Goal: Task Accomplishment & Management: Complete application form

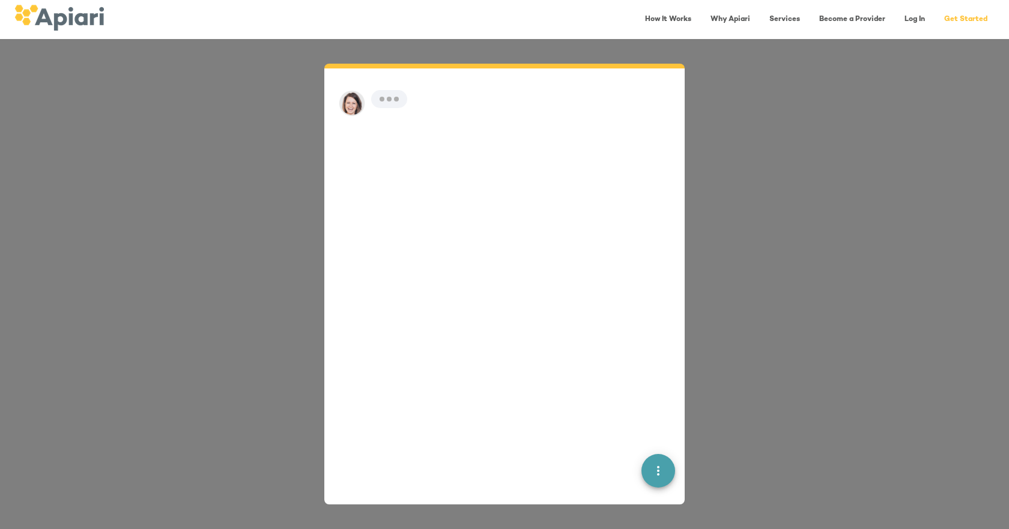
scroll to position [17, 0]
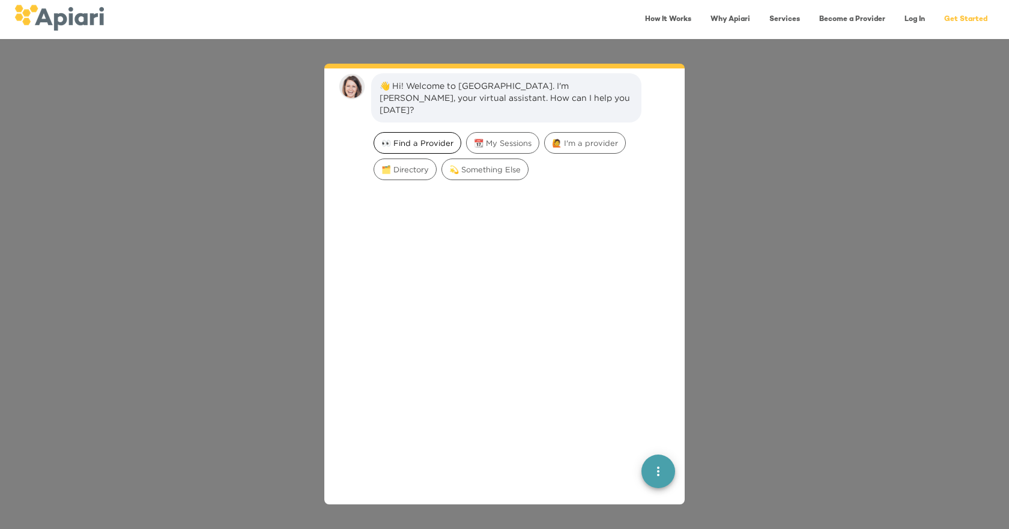
click at [419, 138] on span "👀 Find a Provider" at bounding box center [417, 143] width 87 height 11
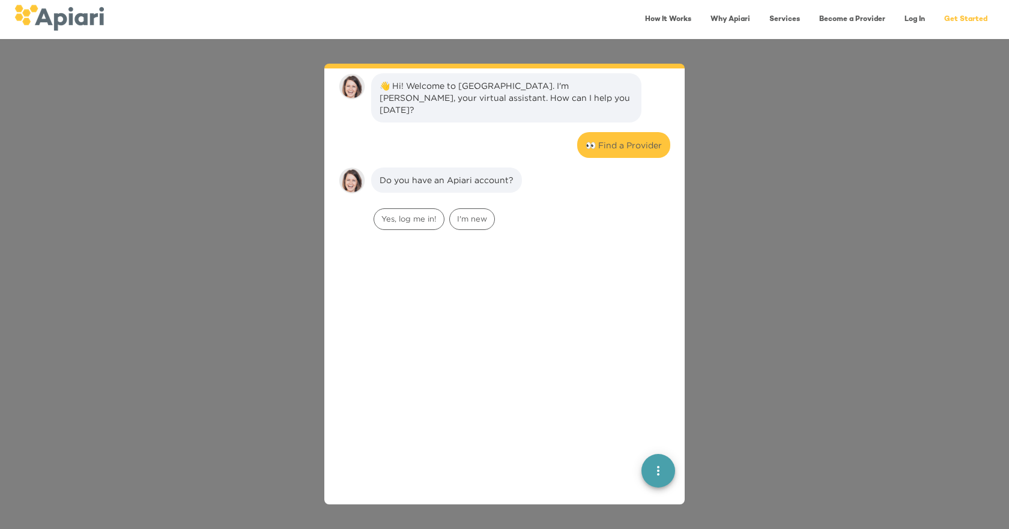
scroll to position [99, 0]
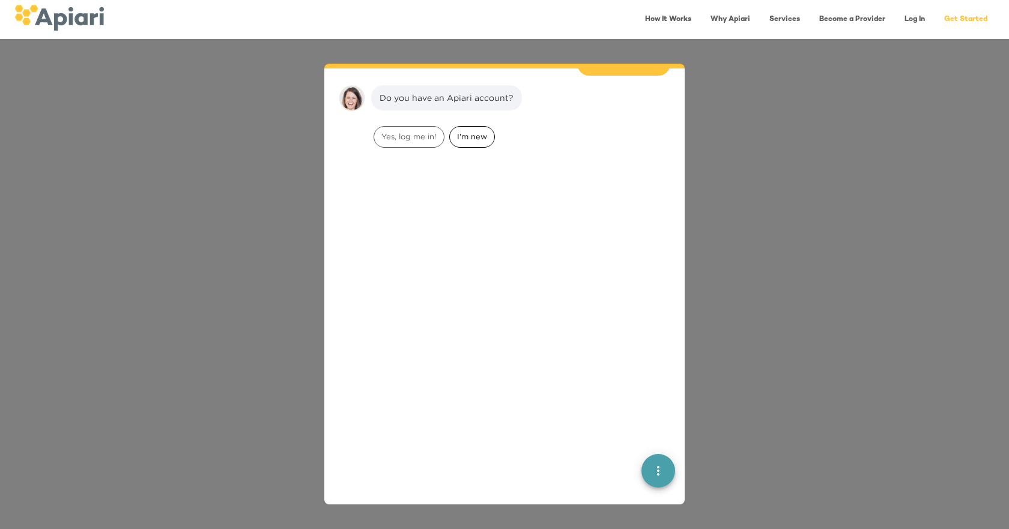
click at [460, 131] on span "I'm new" at bounding box center [472, 136] width 44 height 11
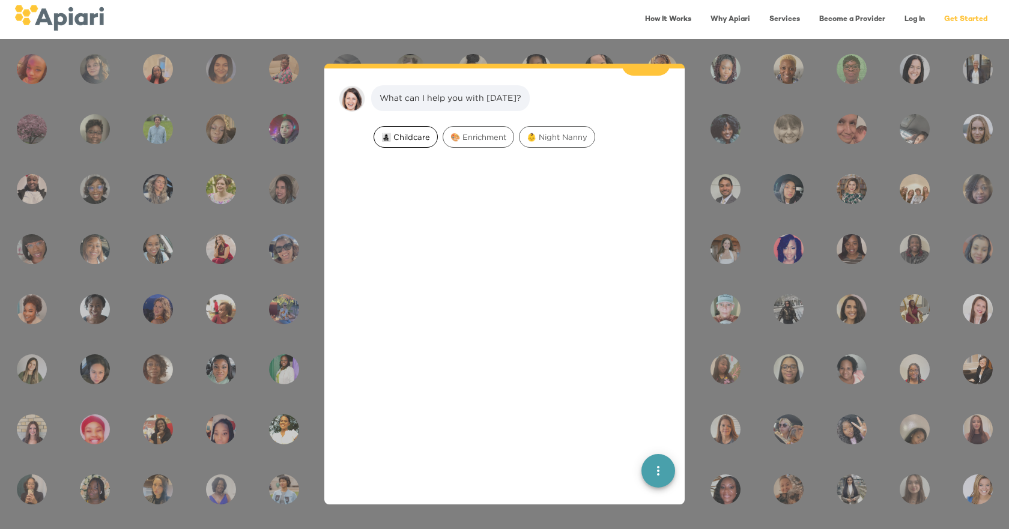
click at [395, 132] on span "👩‍👧‍👦 Childcare" at bounding box center [405, 137] width 63 height 11
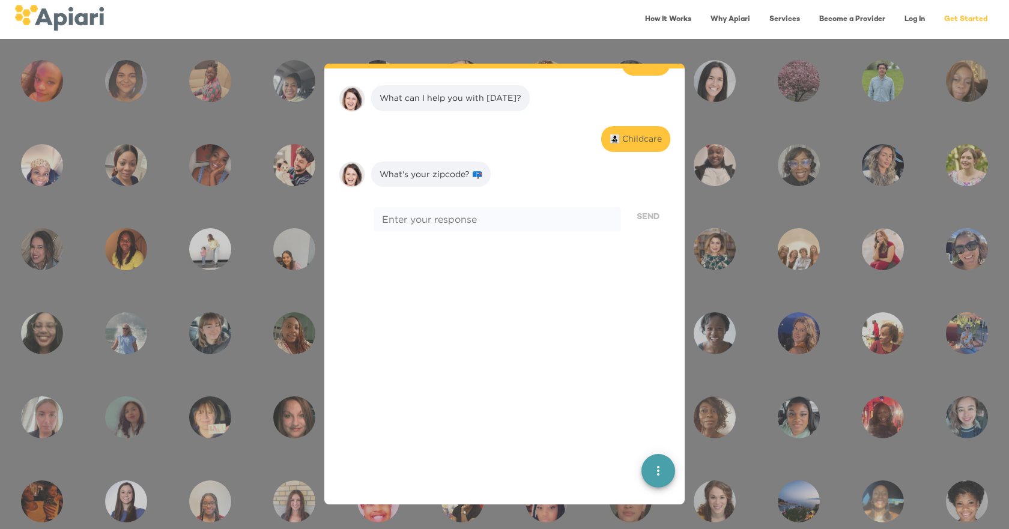
scroll to position [251, 0]
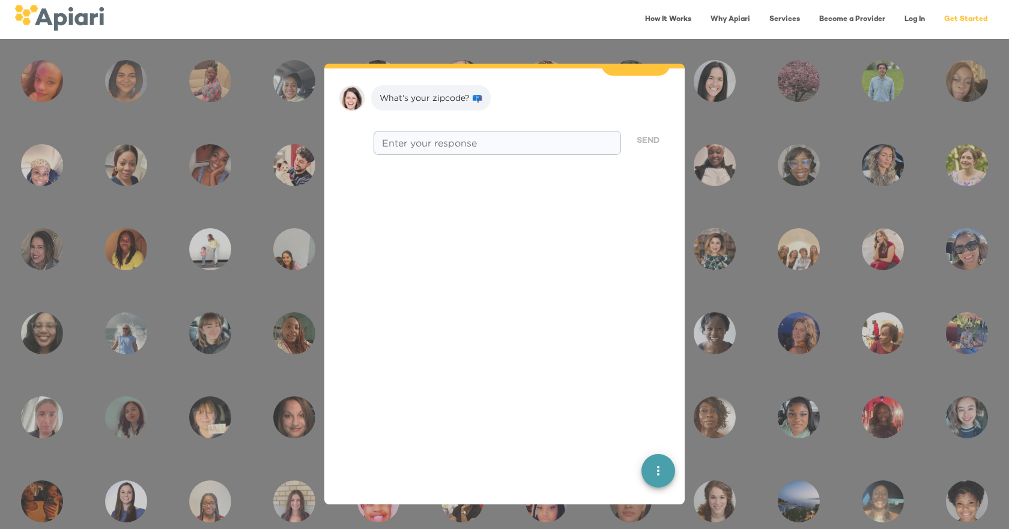
click at [401, 142] on div "* Enter your response" at bounding box center [498, 143] width 248 height 24
type textarea "*****"
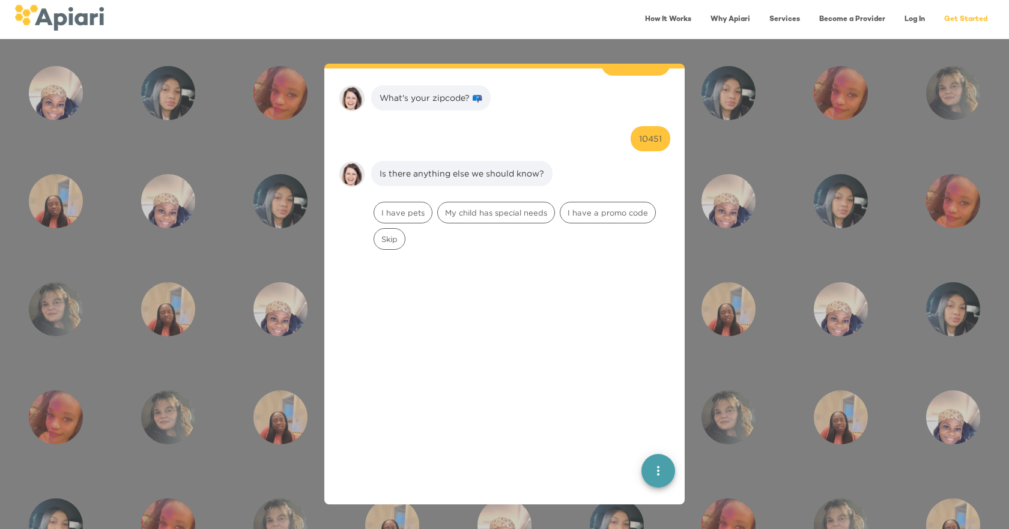
scroll to position [327, 0]
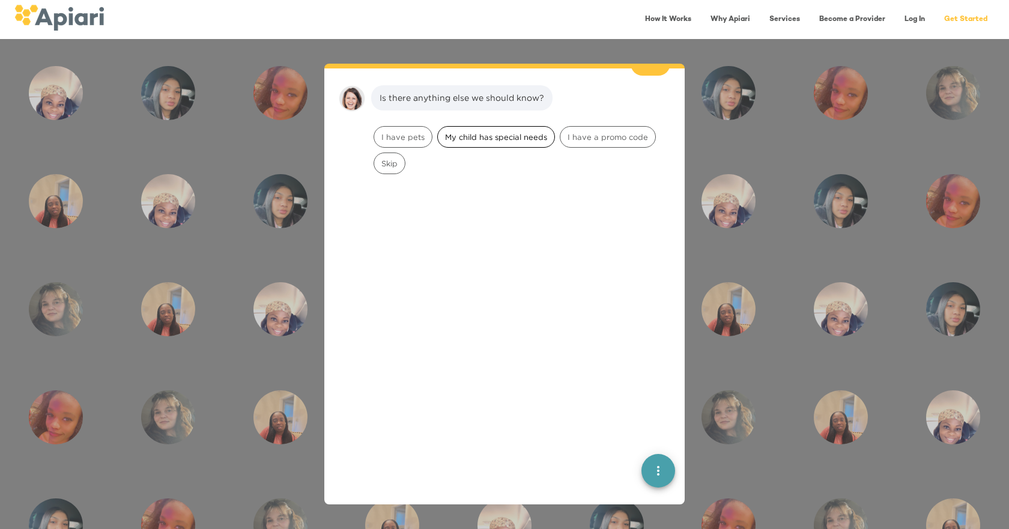
click at [496, 131] on div "My child has special needs" at bounding box center [496, 137] width 118 height 22
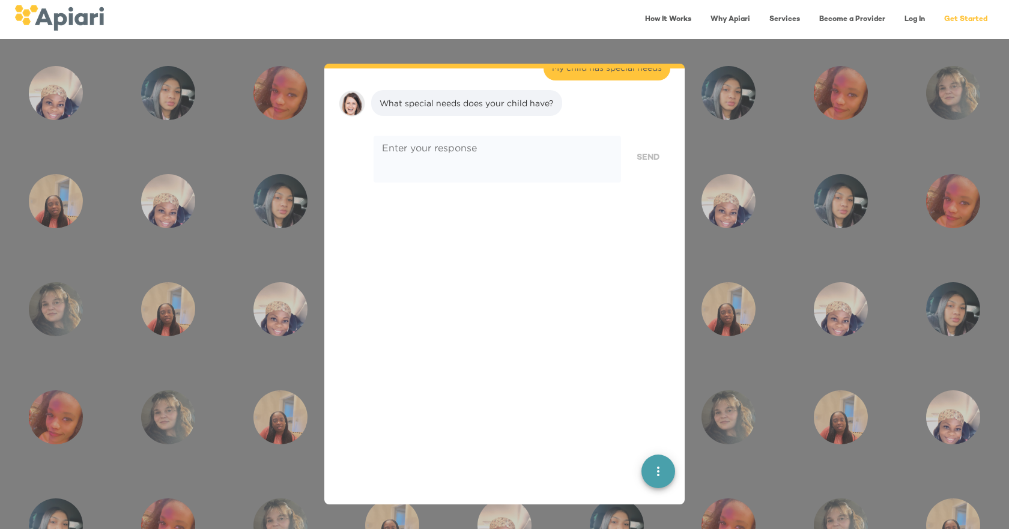
scroll to position [403, 0]
click at [496, 138] on textarea at bounding box center [497, 155] width 231 height 34
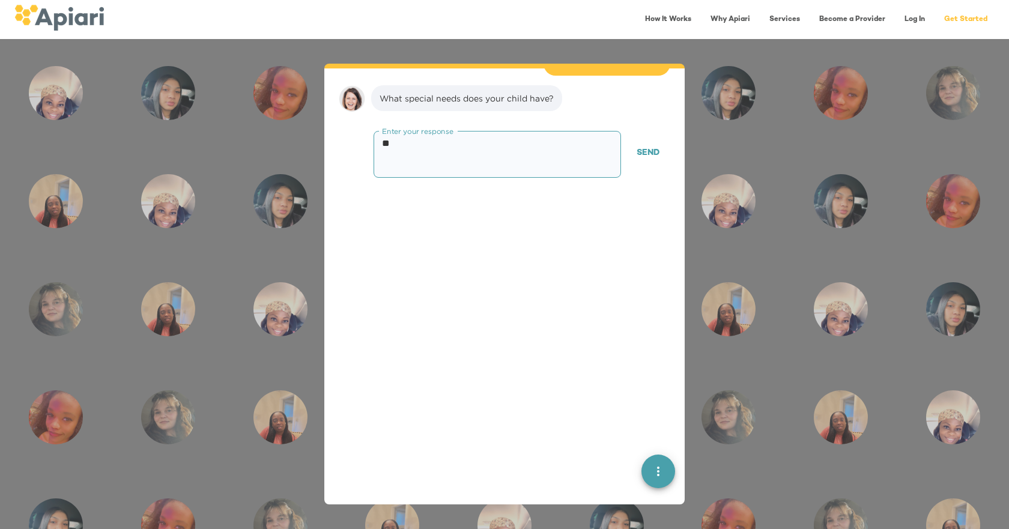
type textarea "*"
type textarea "**********"
click at [637, 146] on span "Send" at bounding box center [648, 153] width 23 height 15
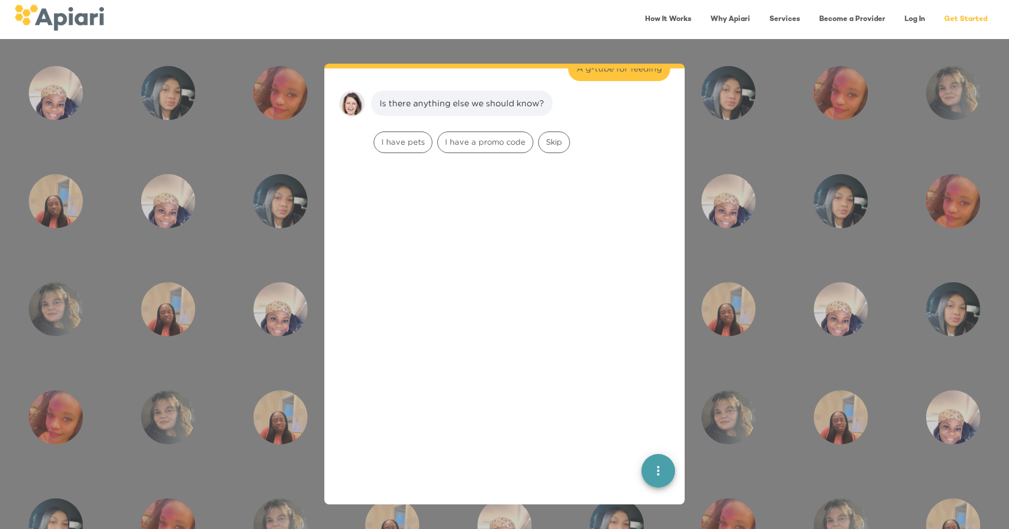
scroll to position [479, 0]
click at [546, 131] on span "Skip" at bounding box center [554, 136] width 31 height 11
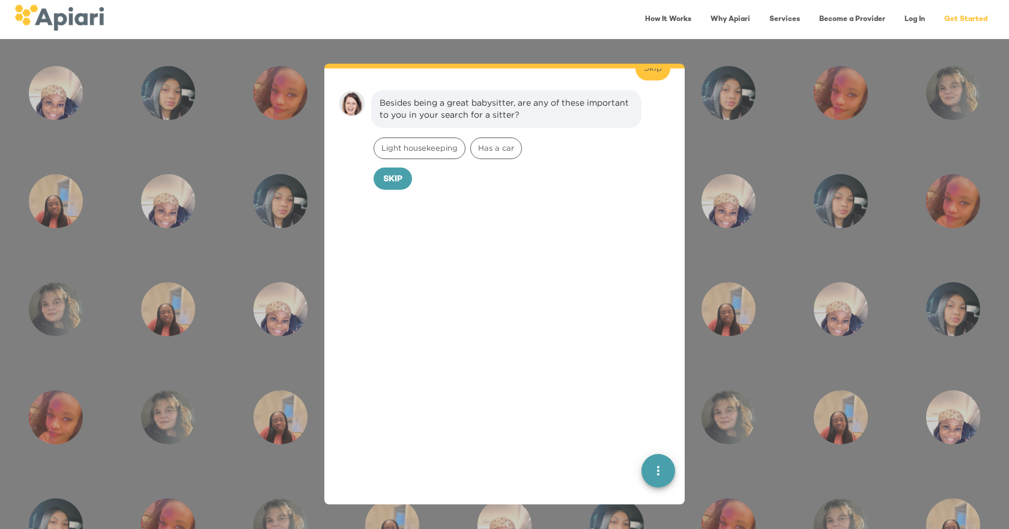
scroll to position [555, 0]
click at [398, 168] on span "Skip" at bounding box center [392, 175] width 19 height 15
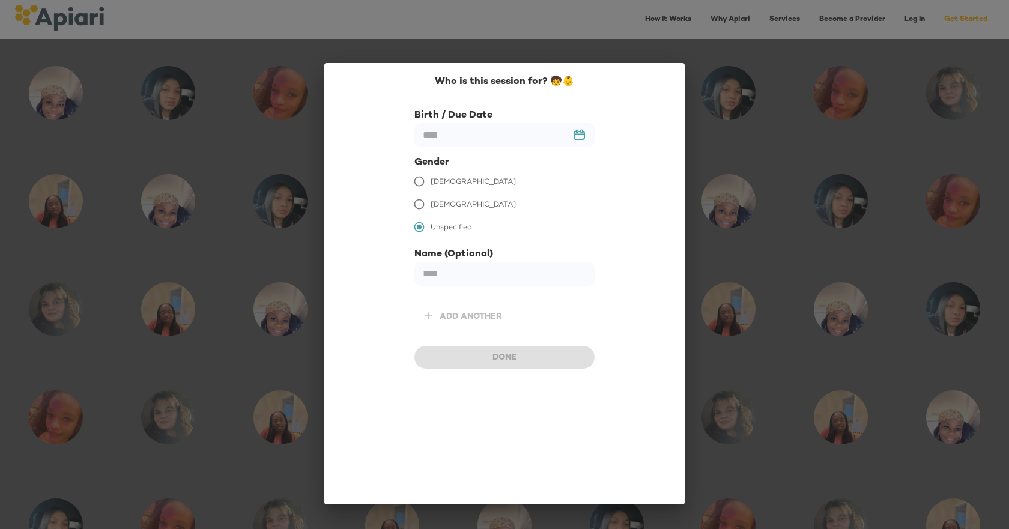
scroll to position [637, 0]
click at [439, 139] on input "text" at bounding box center [505, 134] width 180 height 23
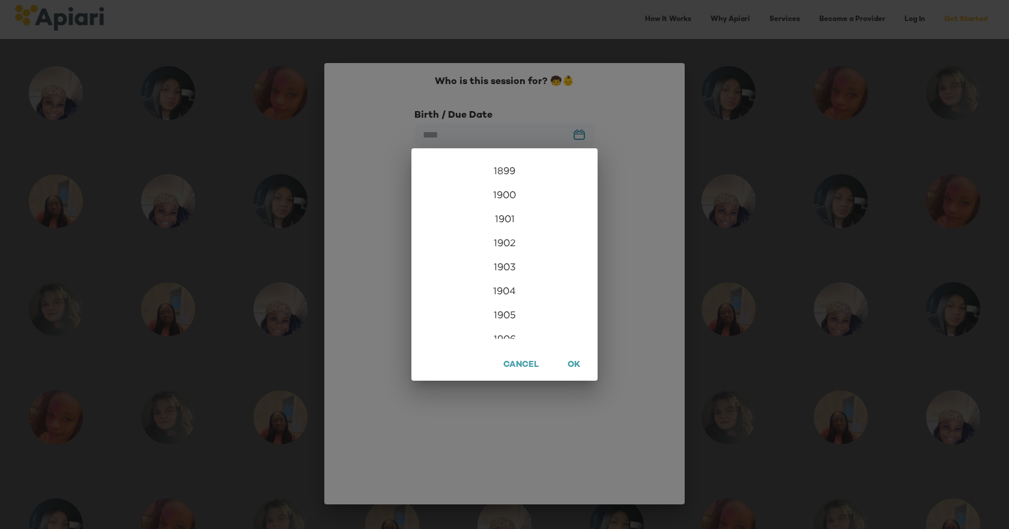
scroll to position [2908, 0]
click at [497, 269] on div "2024" at bounding box center [505, 267] width 186 height 24
click at [445, 314] on div "Oct" at bounding box center [443, 316] width 62 height 45
type input "**********"
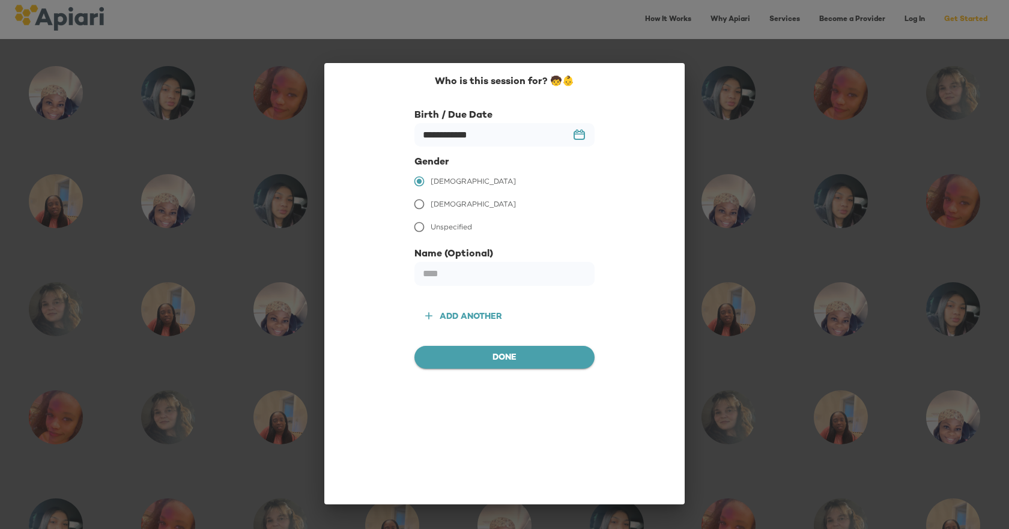
click at [461, 356] on span "Done" at bounding box center [504, 358] width 161 height 15
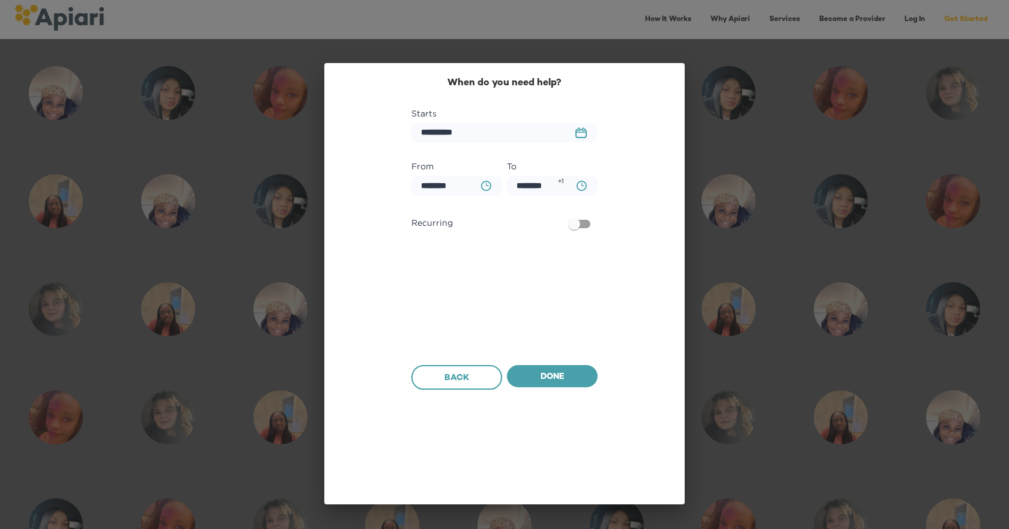
scroll to position [713, 0]
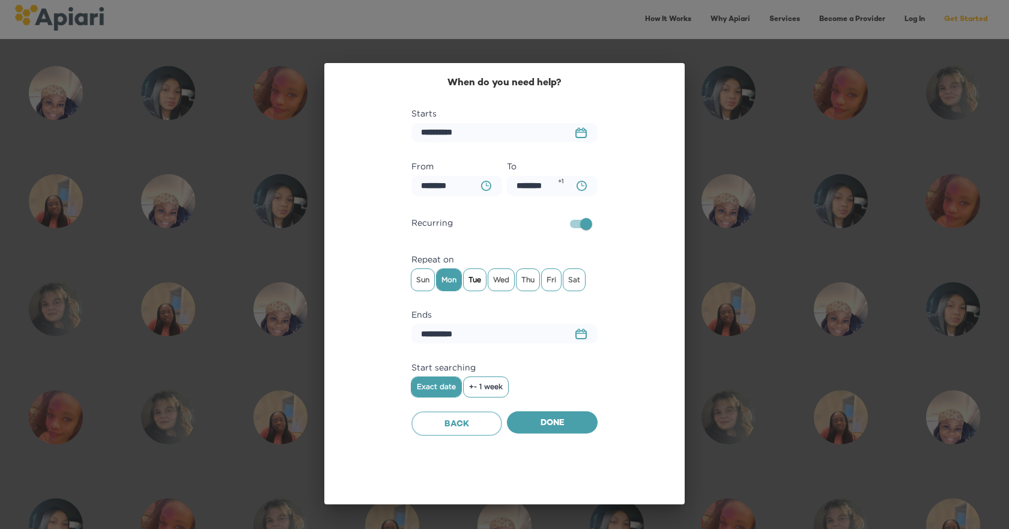
click at [483, 282] on span "Tue" at bounding box center [475, 280] width 22 height 18
click at [496, 278] on span "Wed" at bounding box center [501, 280] width 26 height 18
click at [435, 189] on input "********" at bounding box center [457, 186] width 91 height 20
click at [487, 187] on icon "BA0D2328-0349-4FFE-B945-982DA367CA30 Created with sketchtool." at bounding box center [486, 186] width 10 height 10
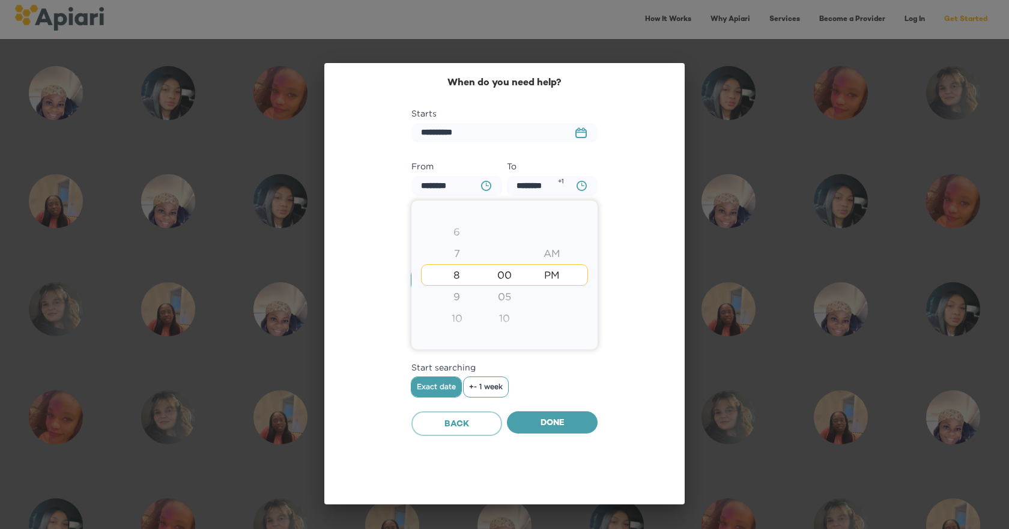
click at [466, 252] on div "7" at bounding box center [456, 254] width 47 height 22
type input "********"
drag, startPoint x: 552, startPoint y: 279, endPoint x: 563, endPoint y: 298, distance: 22.1
click at [562, 300] on div "AM PM" at bounding box center [552, 275] width 47 height 130
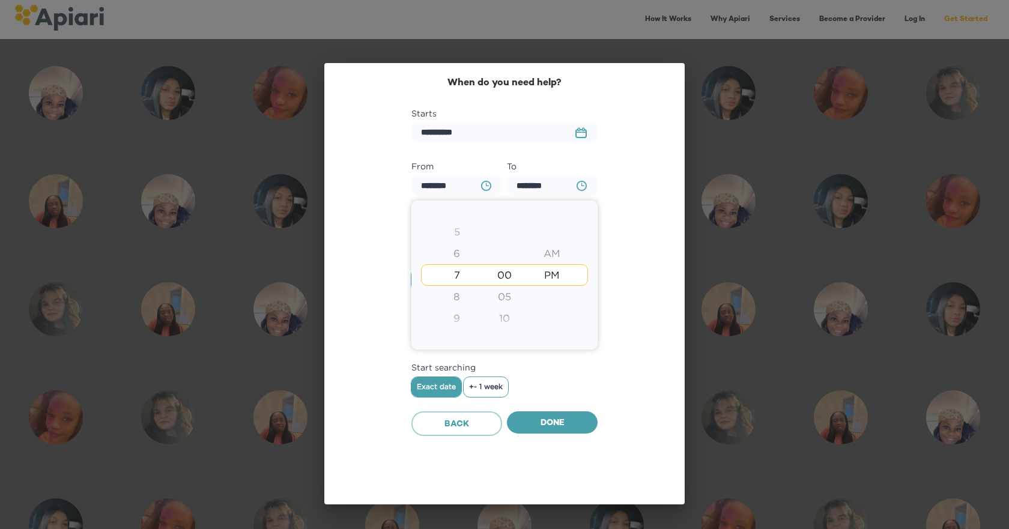
click at [552, 264] on div "PM" at bounding box center [552, 275] width 47 height 22
click at [552, 258] on div "AM" at bounding box center [552, 254] width 47 height 22
type input "********"
click at [556, 412] on div at bounding box center [504, 264] width 1009 height 529
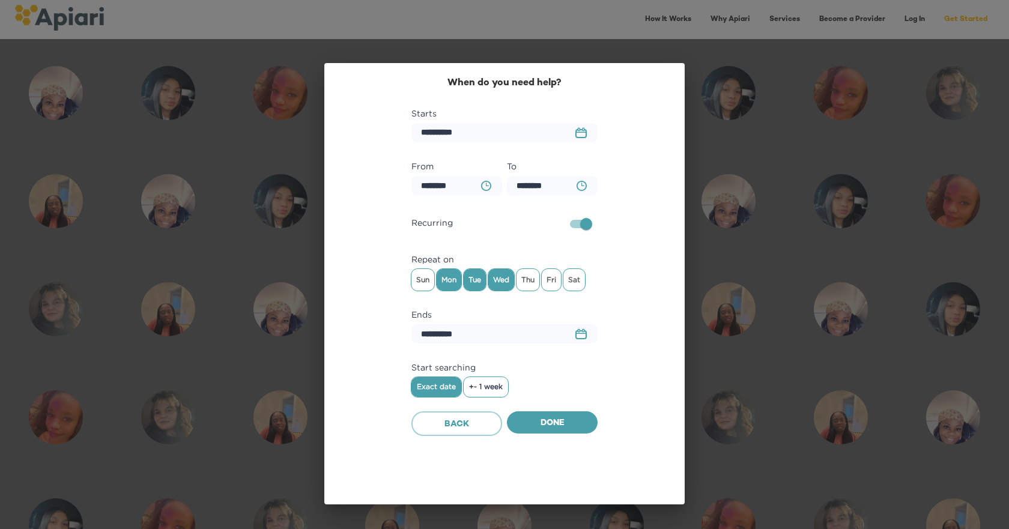
click at [582, 189] on icon "BA0D2328-0349-4FFE-B945-982DA367CA30 Created with sketchtool." at bounding box center [582, 186] width 10 height 10
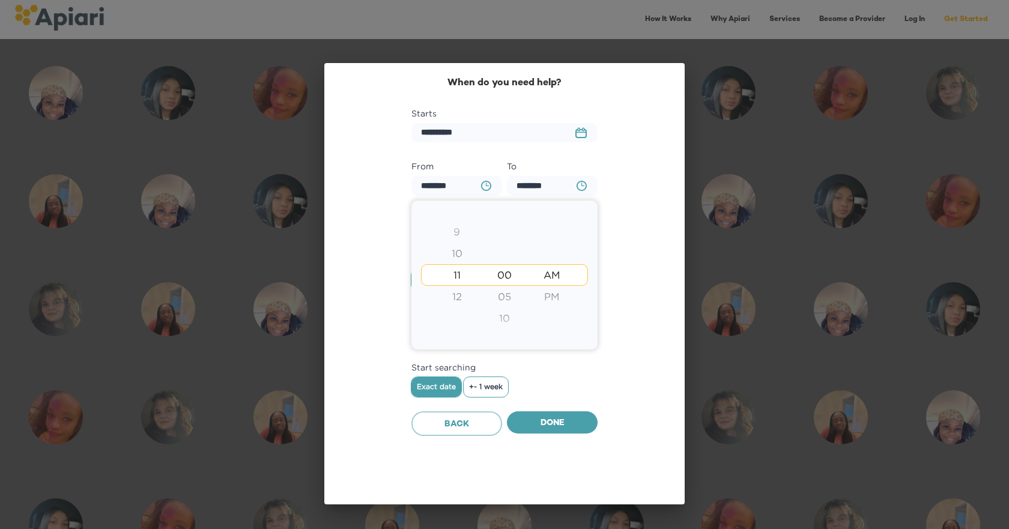
drag, startPoint x: 456, startPoint y: 272, endPoint x: 455, endPoint y: 298, distance: 26.4
click at [455, 298] on div "1 2 3 4 5 6 7 8 9 10 11 12" at bounding box center [456, 178] width 47 height 260
click at [452, 240] on div "9" at bounding box center [456, 232] width 47 height 22
click at [454, 241] on div "7" at bounding box center [456, 232] width 47 height 22
click at [458, 257] on div "6" at bounding box center [456, 254] width 47 height 22
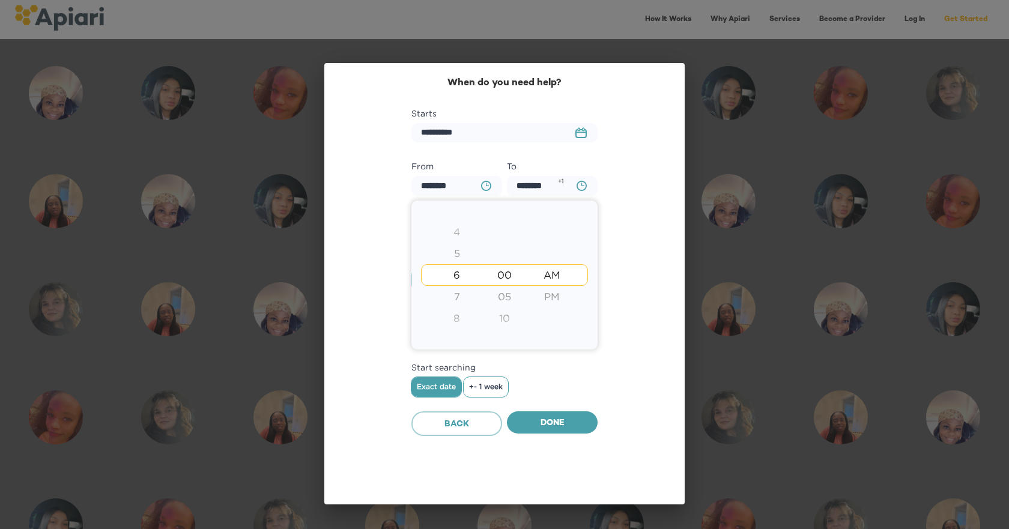
click at [553, 300] on div "PM" at bounding box center [552, 297] width 47 height 22
type input "********"
click at [559, 418] on div at bounding box center [504, 264] width 1009 height 529
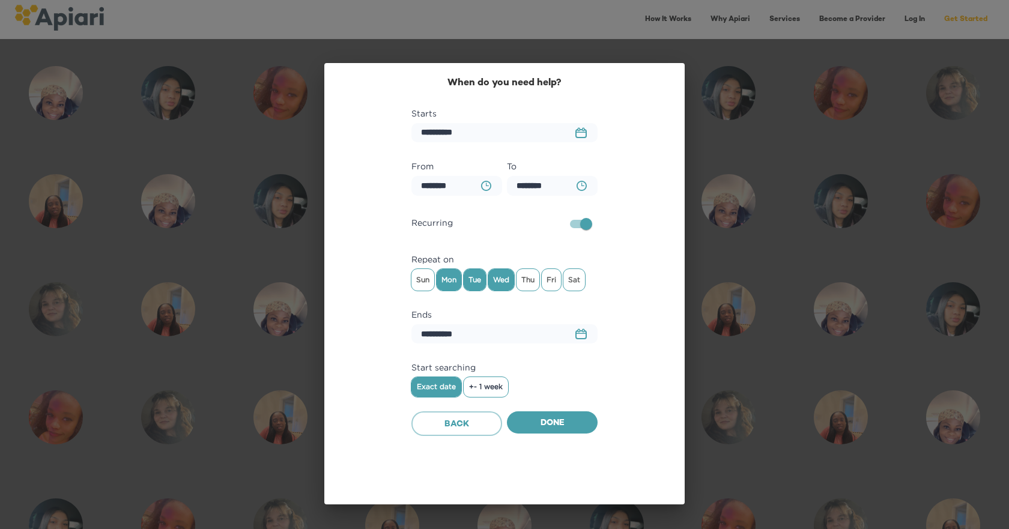
click at [582, 333] on rect "button" at bounding box center [581, 333] width 10 height 1
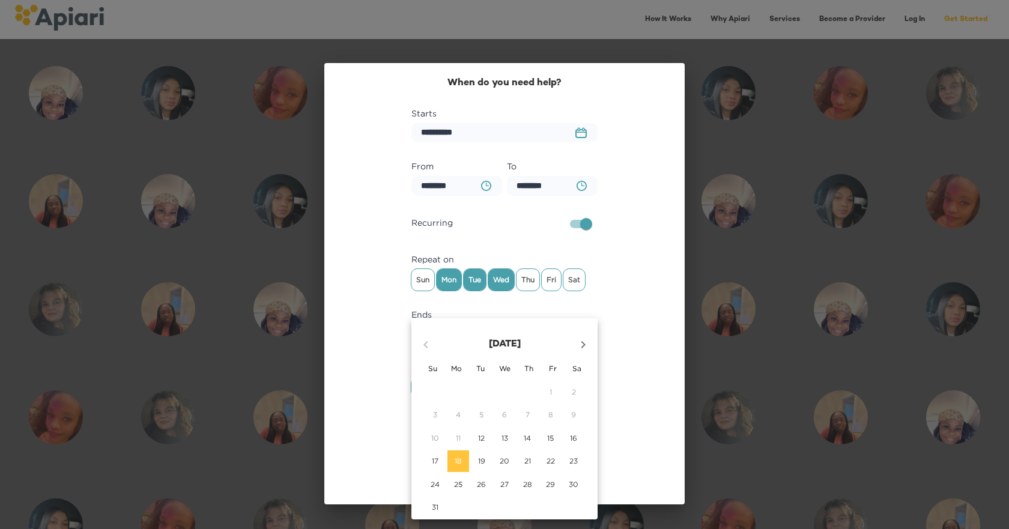
click at [585, 347] on icon "button" at bounding box center [583, 345] width 14 height 14
click at [584, 347] on icon "button" at bounding box center [583, 345] width 14 height 14
click at [582, 347] on icon "button" at bounding box center [584, 344] width 4 height 7
click at [582, 347] on icon "button" at bounding box center [583, 345] width 14 height 14
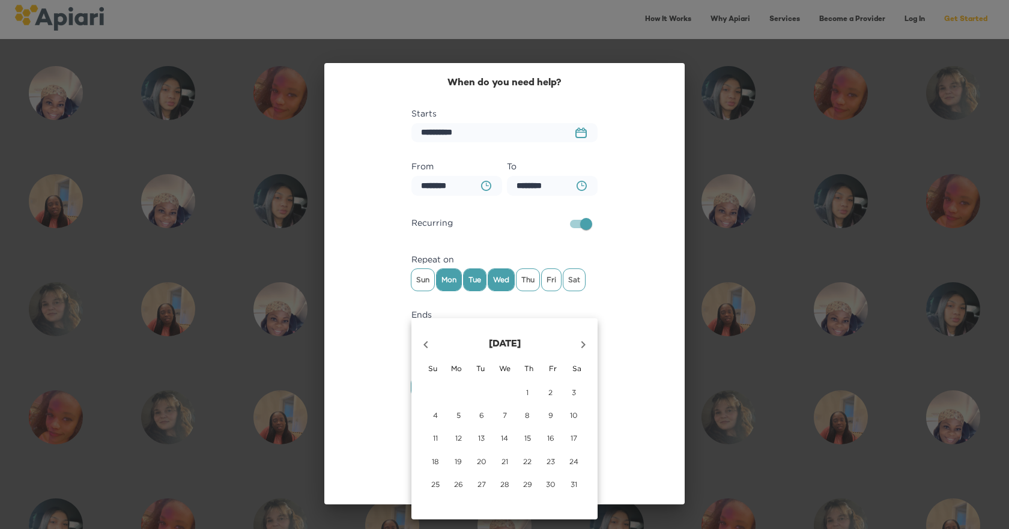
click at [582, 347] on icon "button" at bounding box center [583, 345] width 14 height 14
click at [568, 460] on span "28" at bounding box center [574, 461] width 22 height 10
type input "**********"
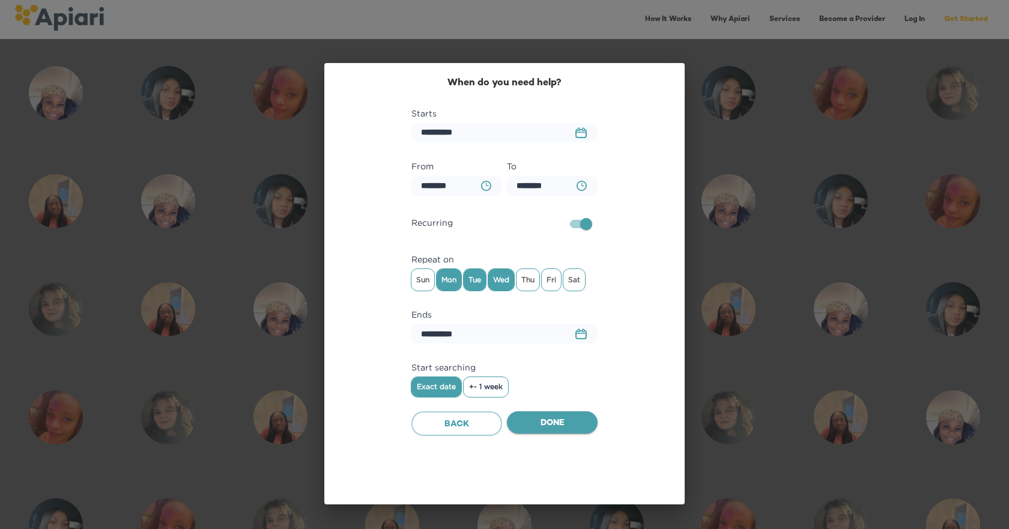
click at [569, 426] on span "Done" at bounding box center [553, 423] width 72 height 15
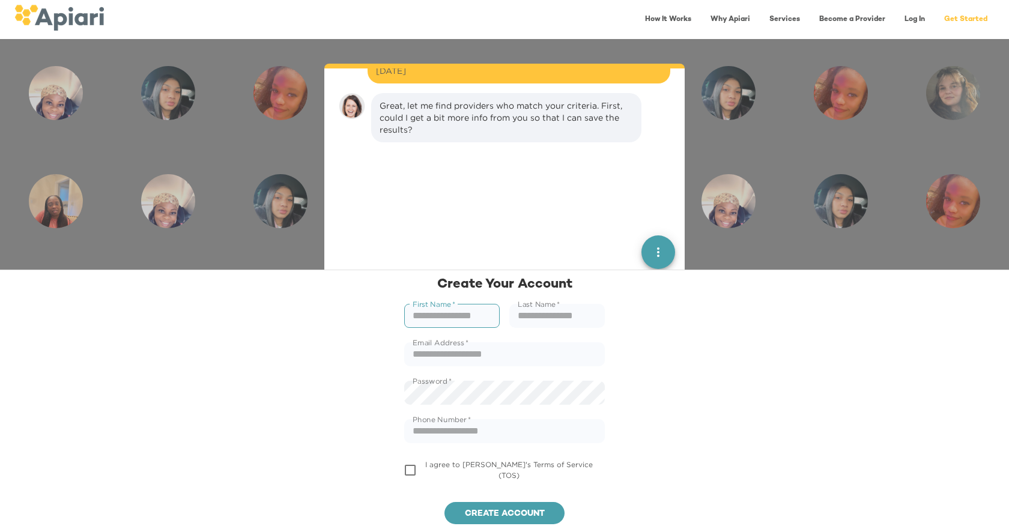
scroll to position [801, 0]
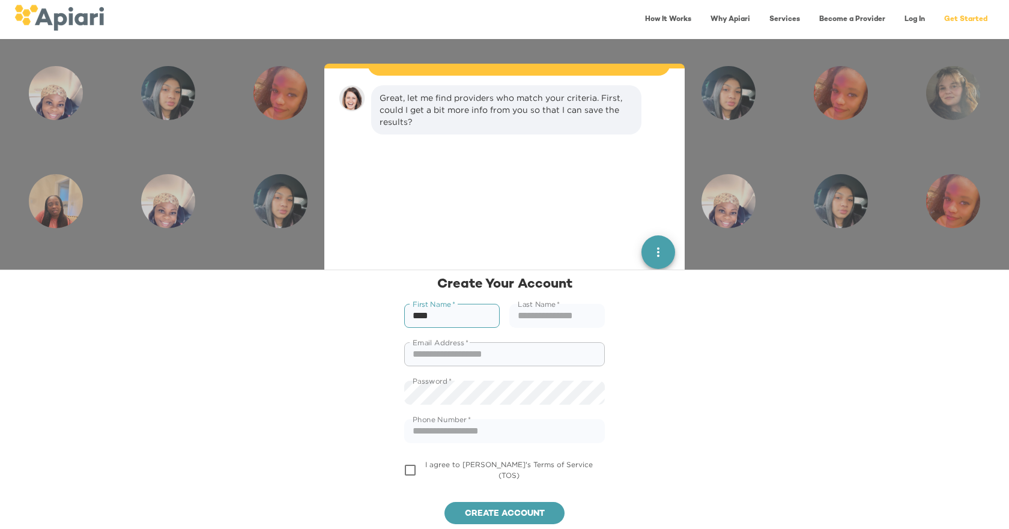
type input "****"
type input "******"
click at [443, 354] on input "text" at bounding box center [504, 354] width 201 height 24
type input "**********"
drag, startPoint x: 481, startPoint y: 429, endPoint x: 370, endPoint y: 424, distance: 111.9
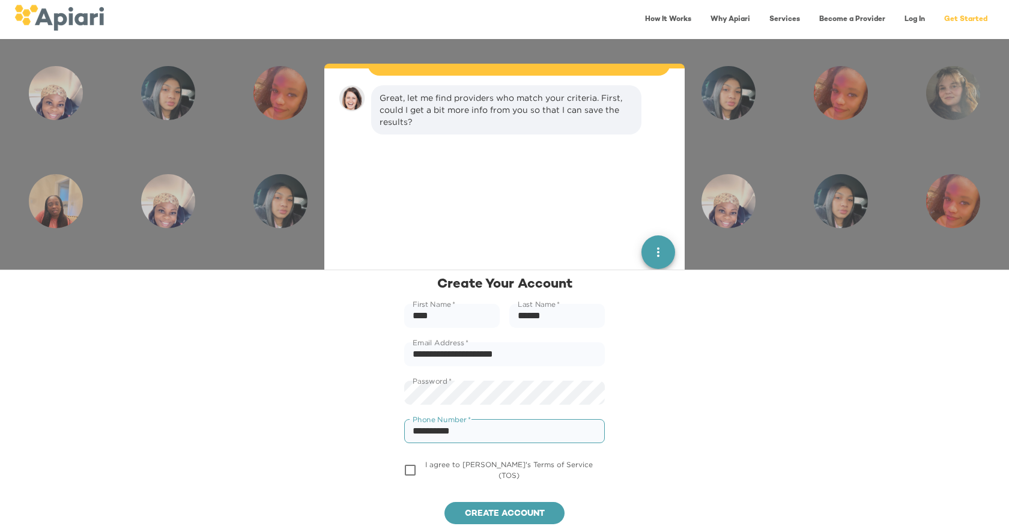
click at [370, 424] on div "**********" at bounding box center [504, 400] width 1009 height 260
type input "**********"
click at [433, 472] on label "I agree to [PERSON_NAME]'s Terms of Service (TOS)" at bounding box center [497, 470] width 198 height 25
click at [521, 509] on span "Create account" at bounding box center [504, 514] width 101 height 15
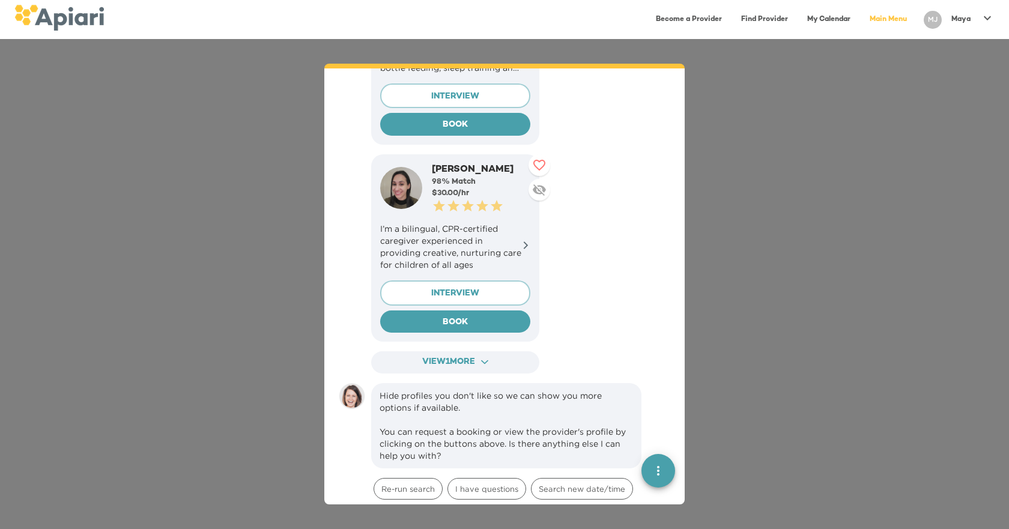
scroll to position [1352, 0]
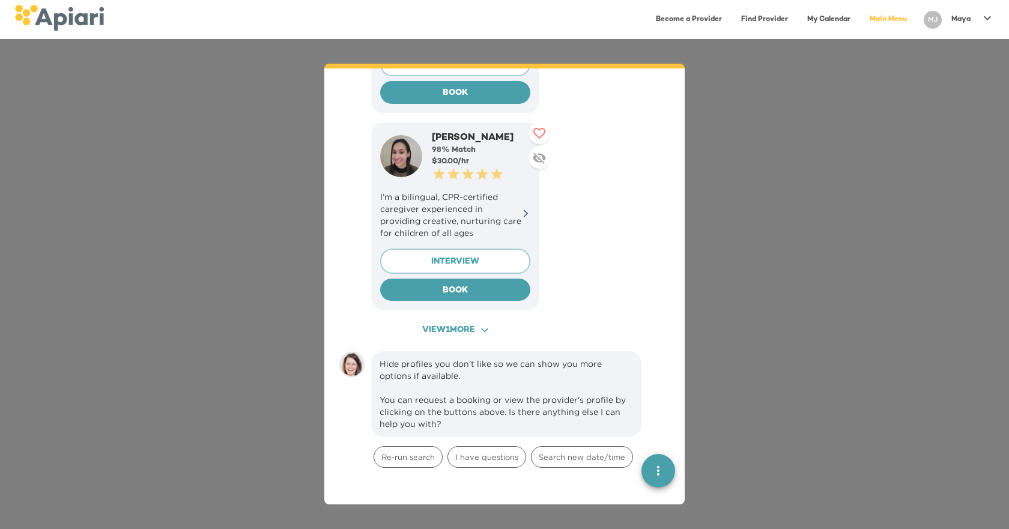
click at [475, 323] on span "View 1 more ACAF9A9D-F959-4453-8A96-698DF63F3F06 Created with sketchtool." at bounding box center [455, 330] width 147 height 15
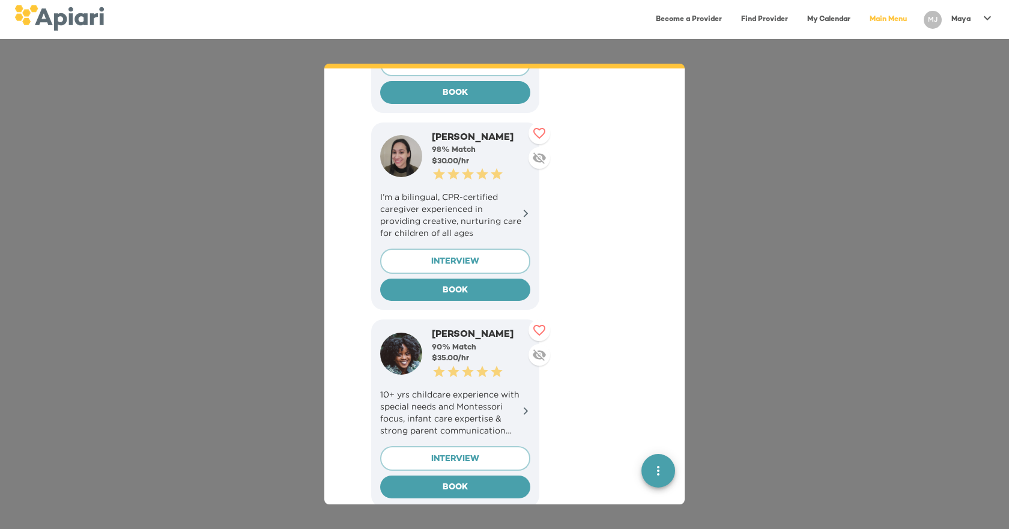
click at [523, 407] on icon at bounding box center [526, 411] width 9 height 9
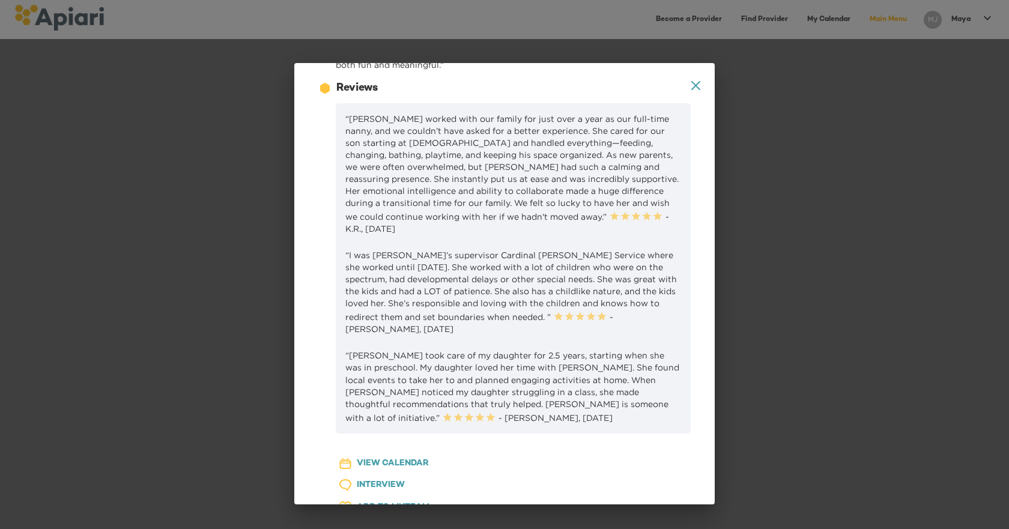
scroll to position [60, 0]
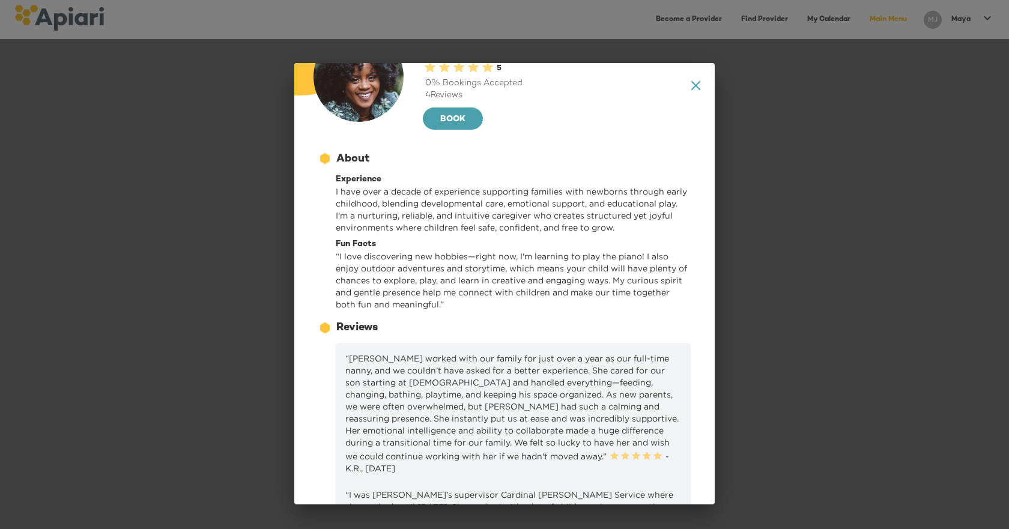
click at [692, 88] on icon "A1D20667-DBDC-461F-895E-AC602C3246CF Created with sketchtool." at bounding box center [696, 85] width 9 height 9
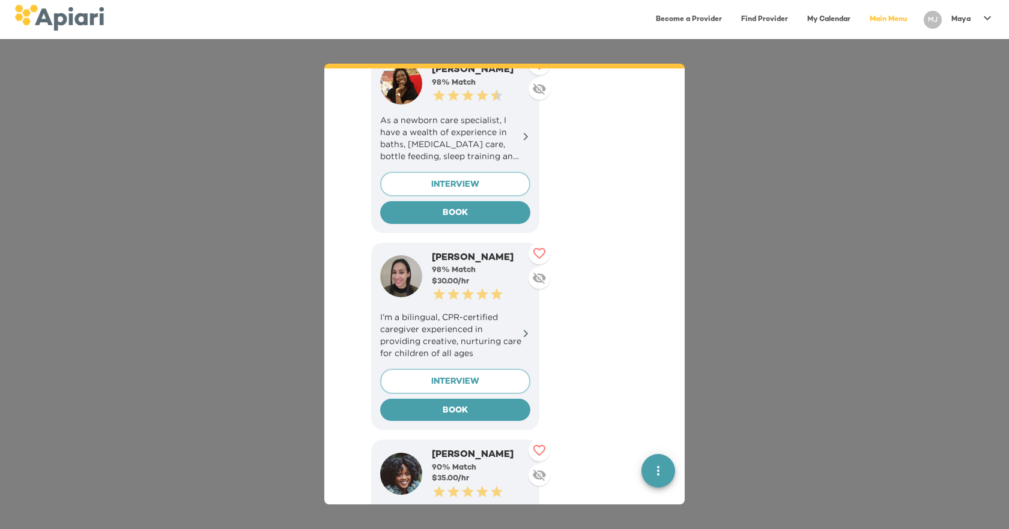
scroll to position [1292, 0]
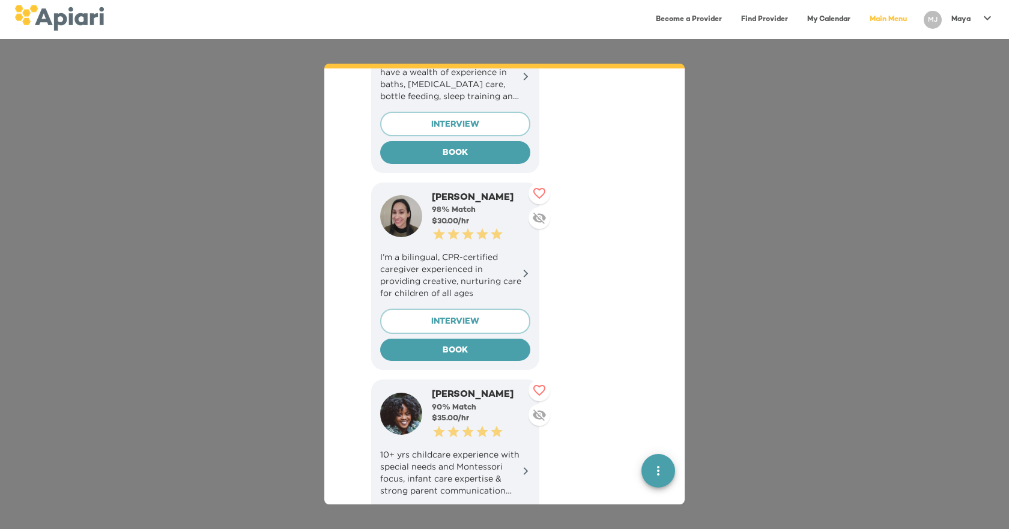
click at [524, 269] on icon at bounding box center [526, 273] width 9 height 9
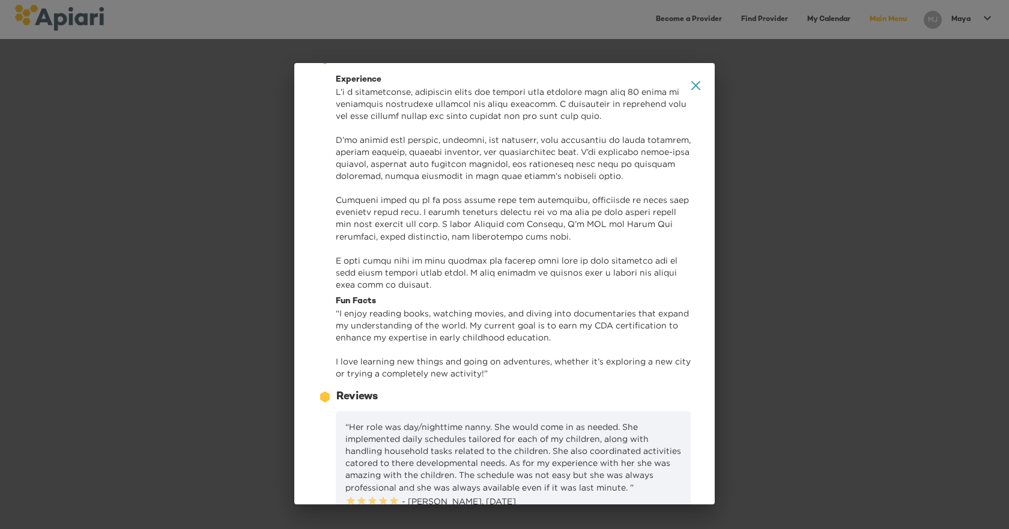
scroll to position [0, 0]
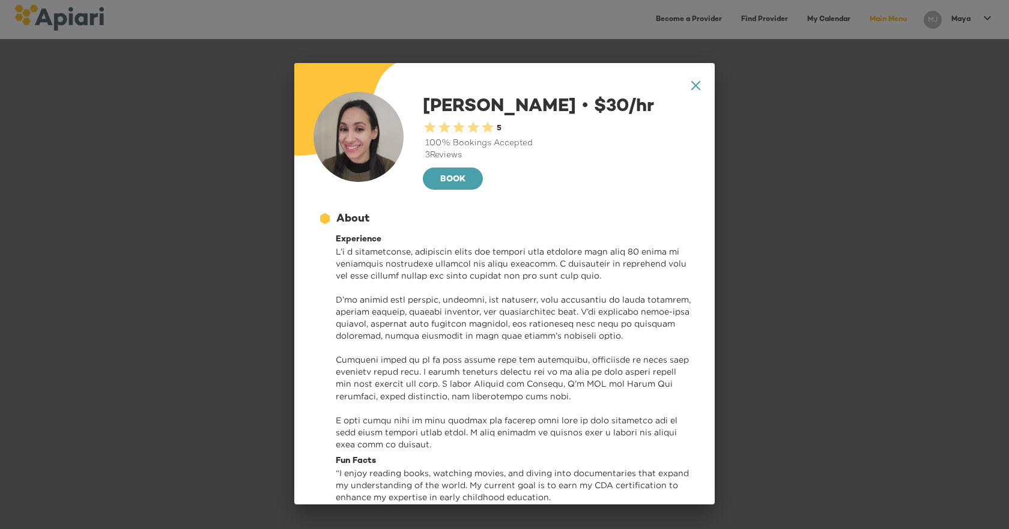
click at [692, 85] on icon "A1D20667-DBDC-461F-895E-AC602C3246CF Created with sketchtool." at bounding box center [696, 85] width 9 height 9
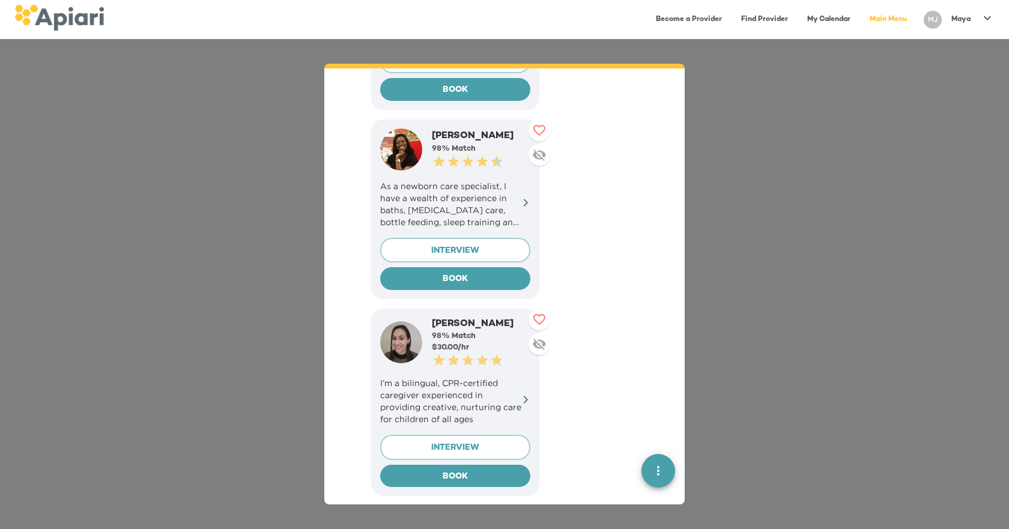
scroll to position [1112, 0]
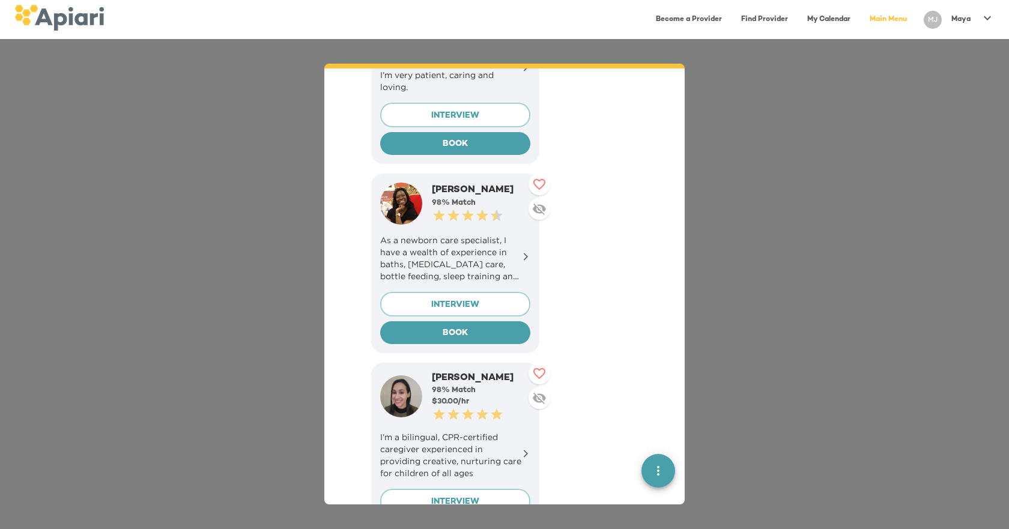
click at [523, 252] on icon at bounding box center [526, 256] width 9 height 9
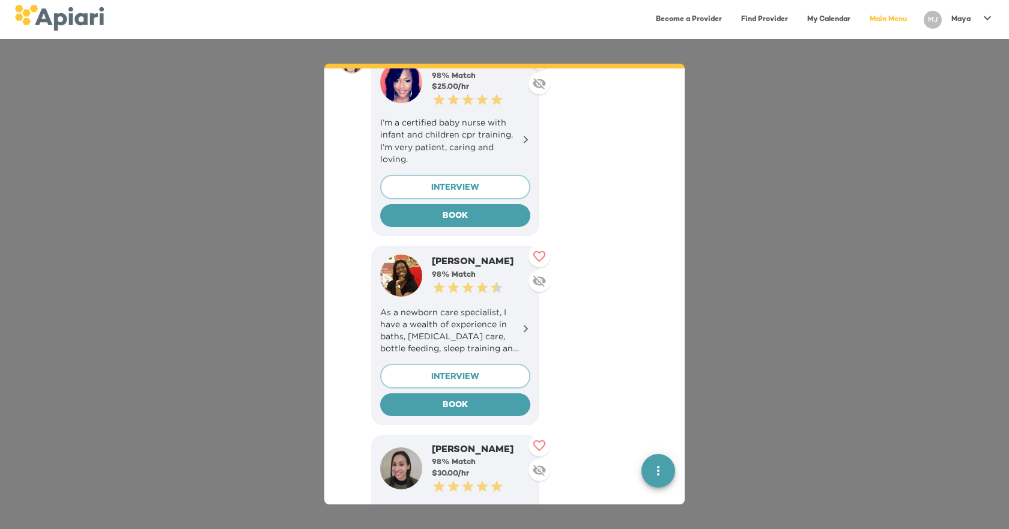
scroll to position [931, 0]
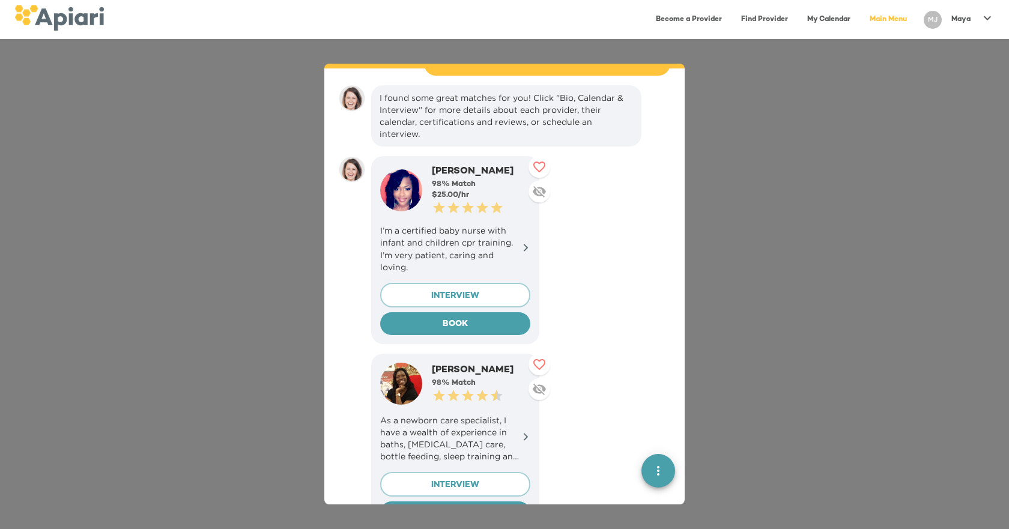
click at [499, 244] on p "I’m a certified baby nurse with infant and children cpr training. I’m very pati…" at bounding box center [455, 249] width 150 height 48
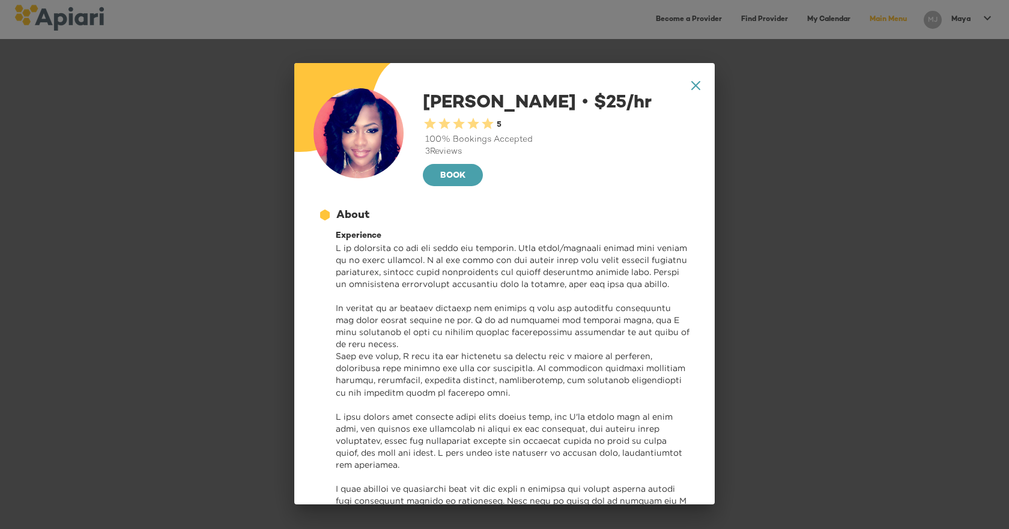
scroll to position [0, 0]
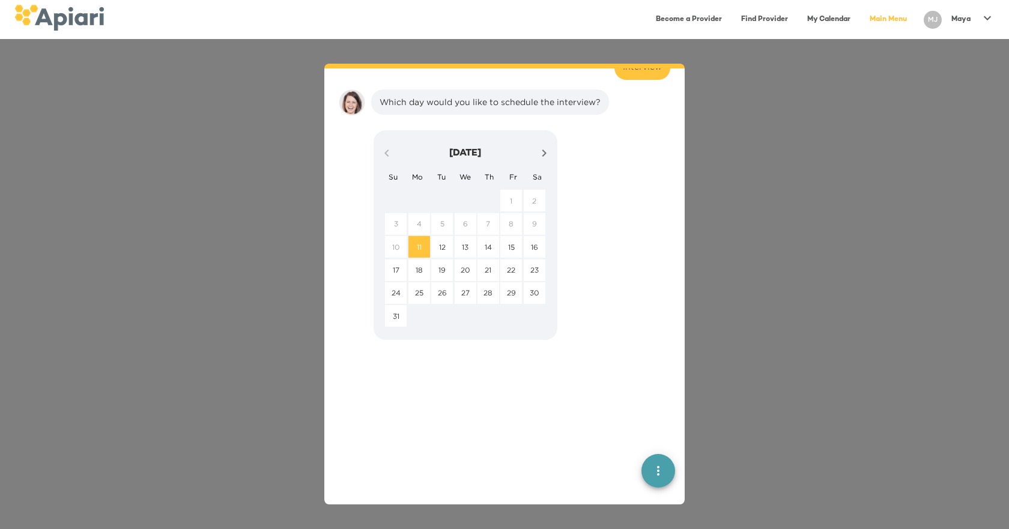
scroll to position [1910, 0]
click at [577, 128] on div "[DATE] Su Mo Tu We Th Fr Sa 27 28 29 30 31 1 2 3 4 5 6 7 8 9 10 11 12 13 14 15 …" at bounding box center [522, 231] width 297 height 210
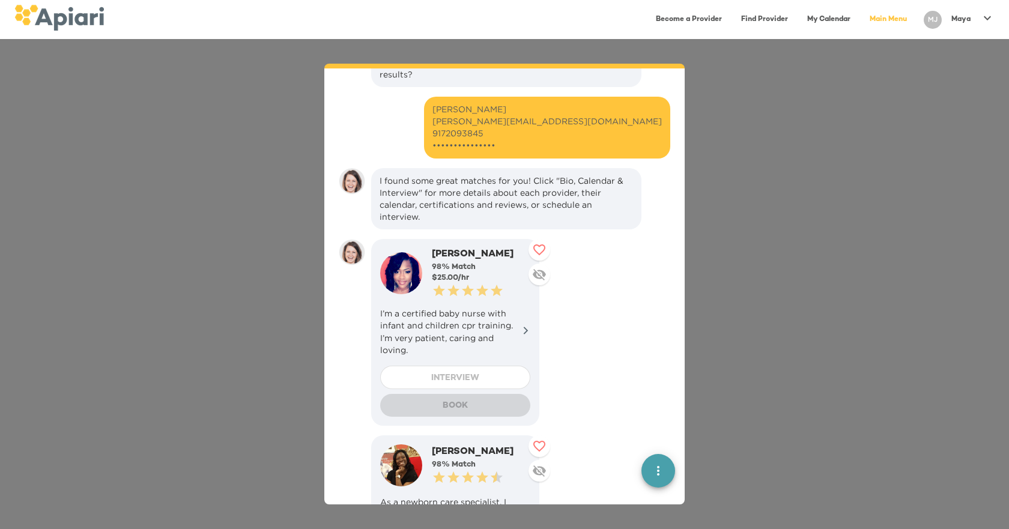
scroll to position [828, 0]
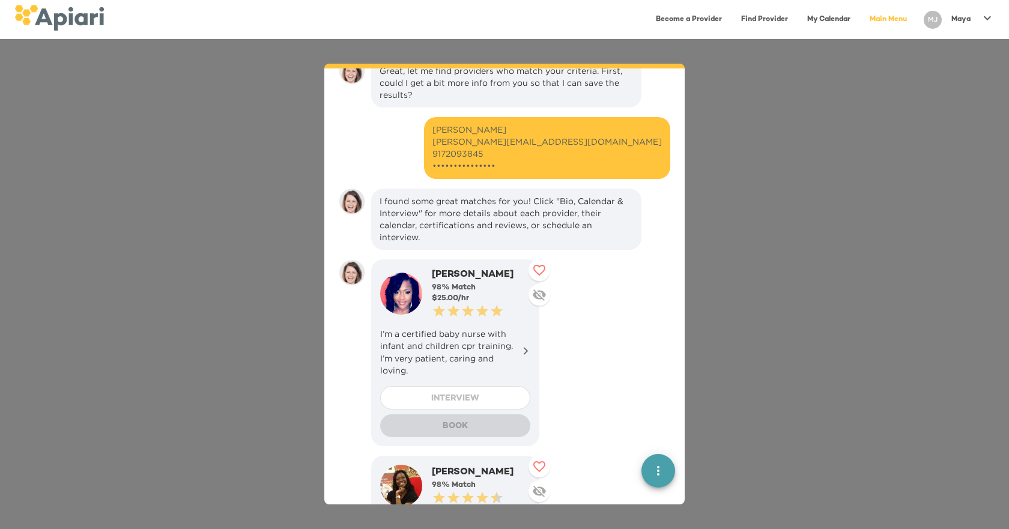
click at [736, 153] on div "👋 Hi! Welcome to [GEOGRAPHIC_DATA]. I'm [PERSON_NAME], your virtual assistant. …" at bounding box center [504, 284] width 1009 height 490
click at [737, 149] on div "👋 Hi! Welcome to [GEOGRAPHIC_DATA]. I'm [PERSON_NAME], your virtual assistant. …" at bounding box center [504, 284] width 1009 height 490
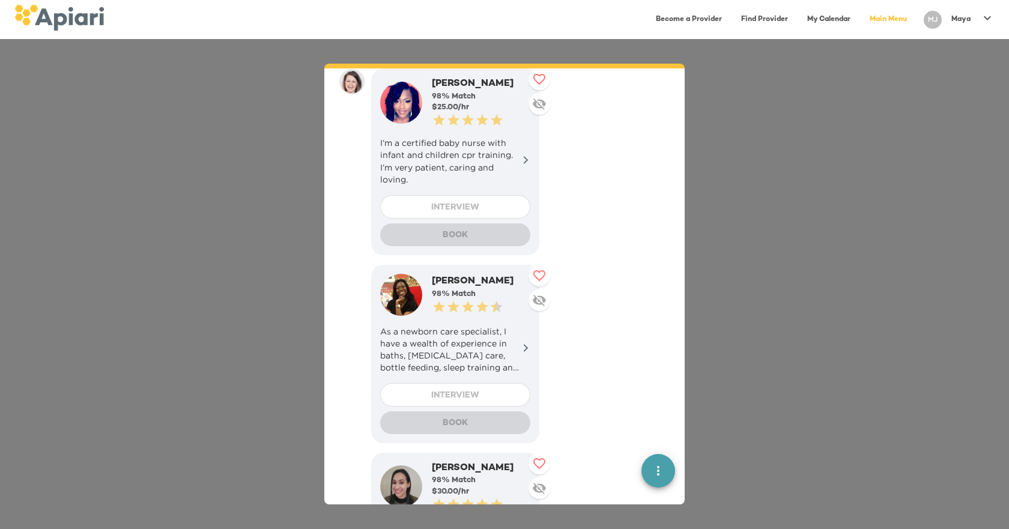
scroll to position [961, 0]
